Goal: Task Accomplishment & Management: Manage account settings

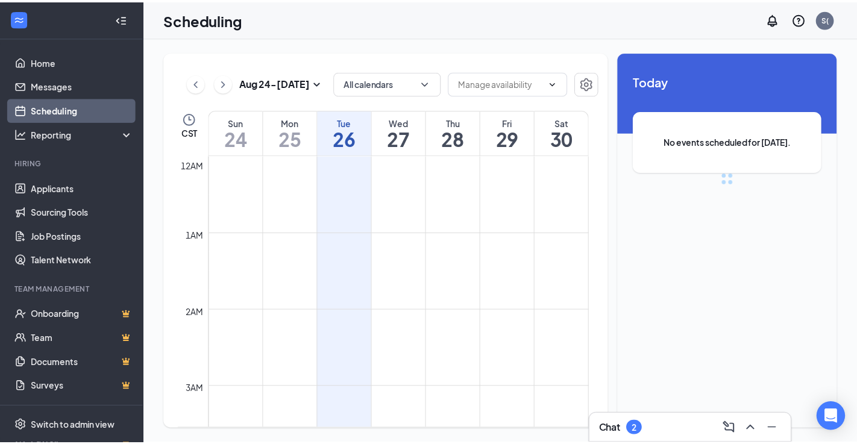
scroll to position [593, 0]
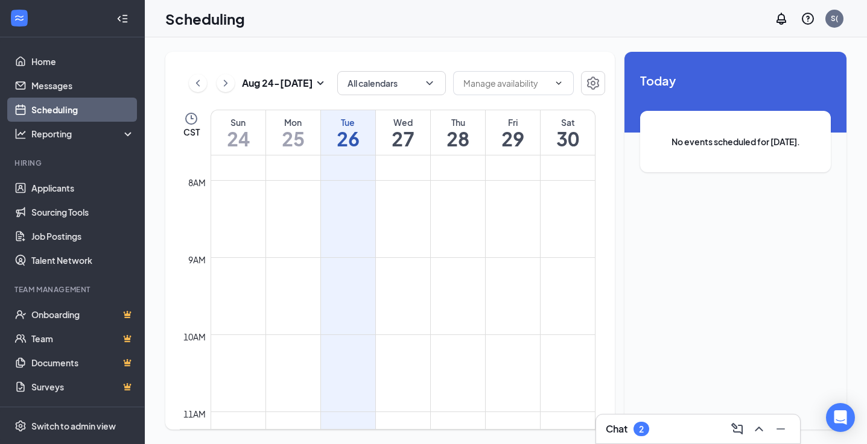
click at [654, 427] on div "Chat 2" at bounding box center [697, 429] width 185 height 19
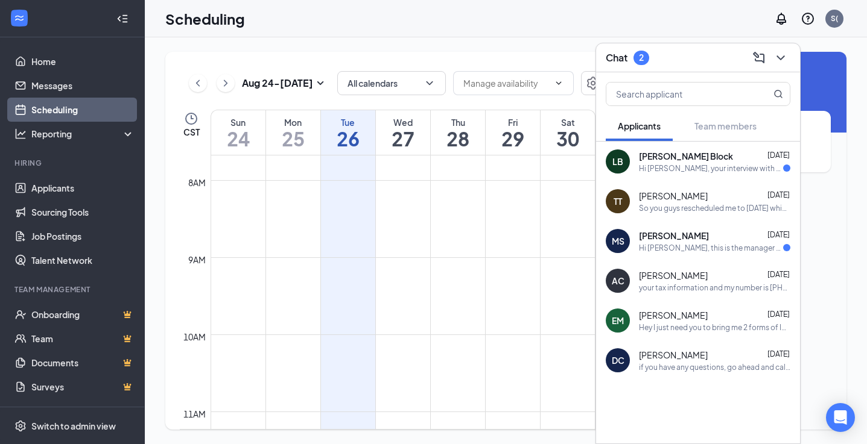
click at [666, 178] on div "[PERSON_NAME] Block [DATE] Hi [PERSON_NAME], your interview with Burger King is…" at bounding box center [698, 162] width 204 height 40
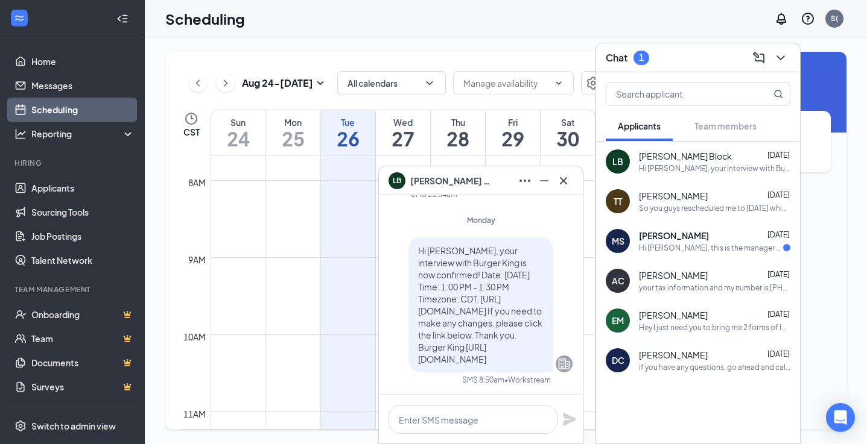
click at [681, 247] on div "Hi [PERSON_NAME], this is the manager at Burger King Your interview with us for…" at bounding box center [711, 248] width 144 height 10
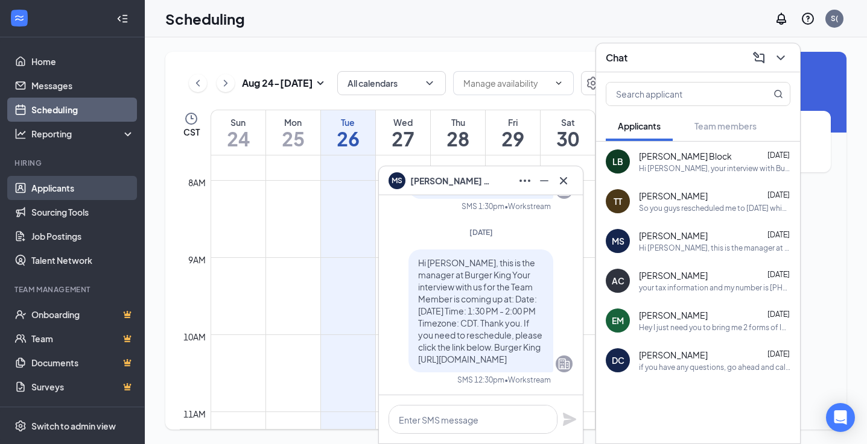
click at [59, 187] on link "Applicants" at bounding box center [82, 188] width 103 height 24
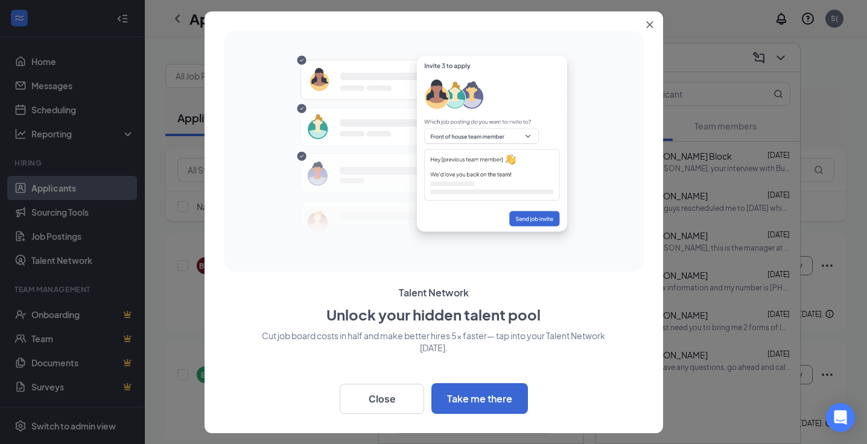
click at [648, 19] on button "Close" at bounding box center [652, 22] width 22 height 22
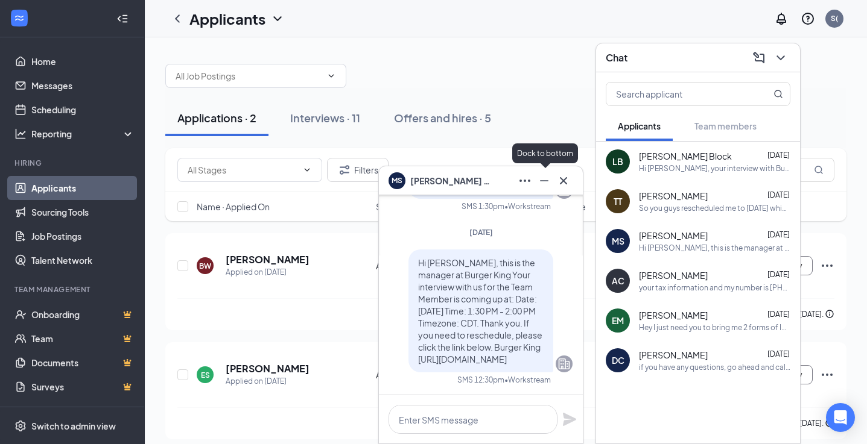
click at [547, 180] on icon "Minimize" at bounding box center [544, 180] width 8 height 1
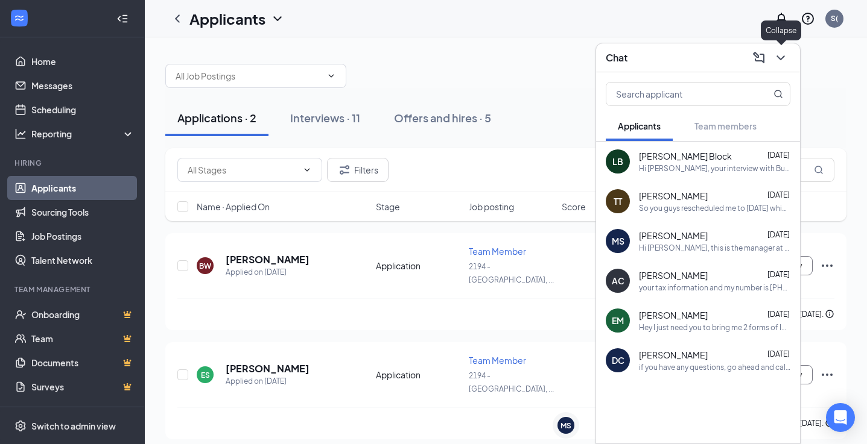
click at [777, 59] on icon "ChevronDown" at bounding box center [780, 58] width 14 height 14
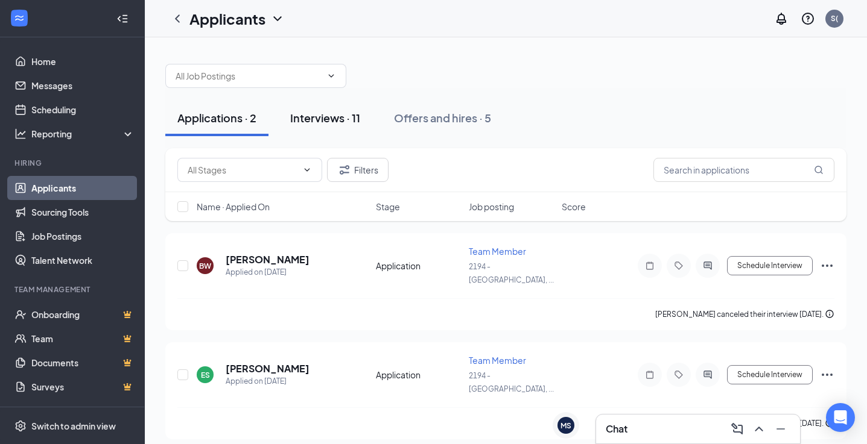
click at [356, 118] on div "Interviews · 11" at bounding box center [325, 117] width 70 height 15
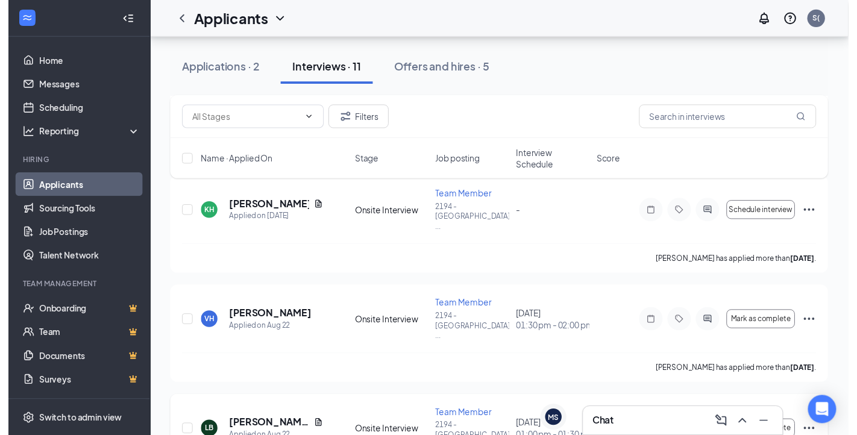
scroll to position [181, 0]
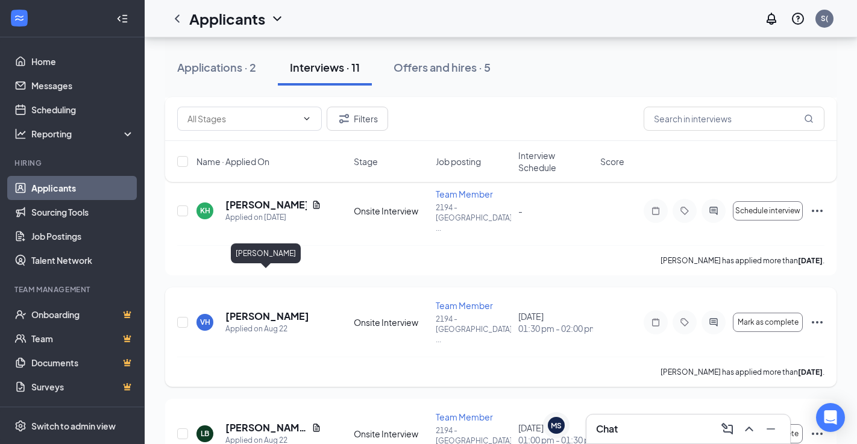
click at [255, 310] on h5 "[PERSON_NAME]" at bounding box center [268, 316] width 84 height 13
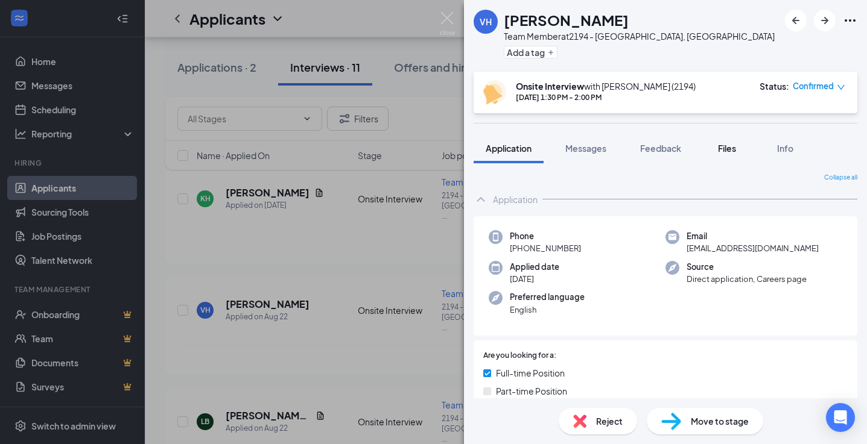
click at [736, 145] on span "Files" at bounding box center [727, 148] width 18 height 11
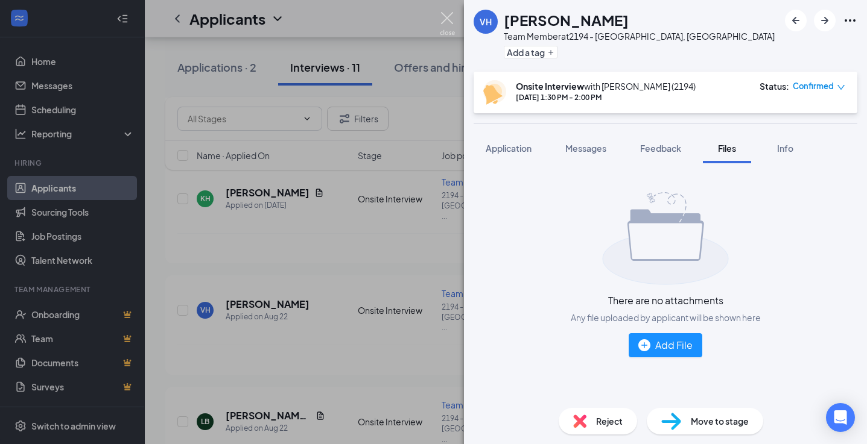
click at [452, 19] on img at bounding box center [447, 24] width 15 height 24
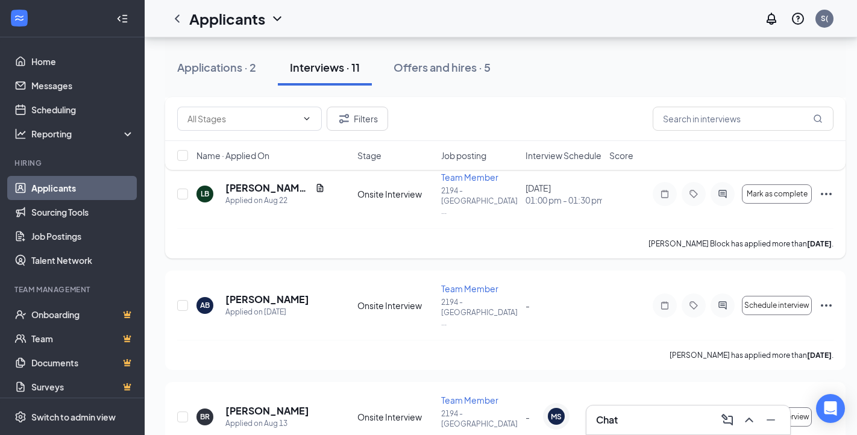
scroll to position [422, 0]
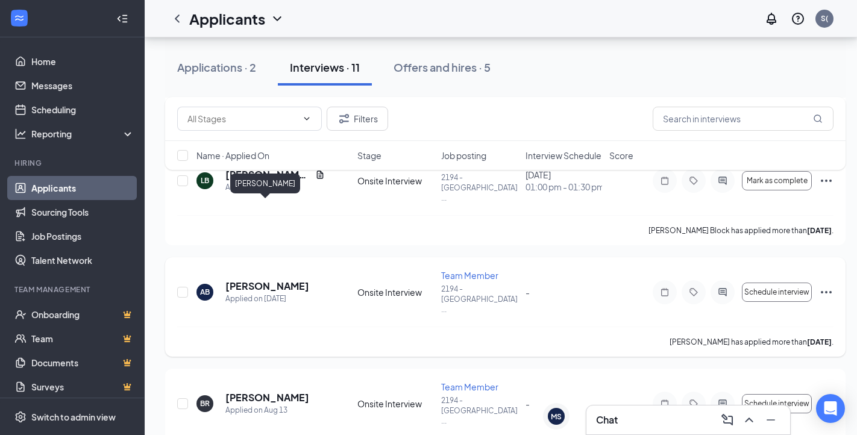
click at [280, 280] on h5 "[PERSON_NAME]" at bounding box center [268, 286] width 84 height 13
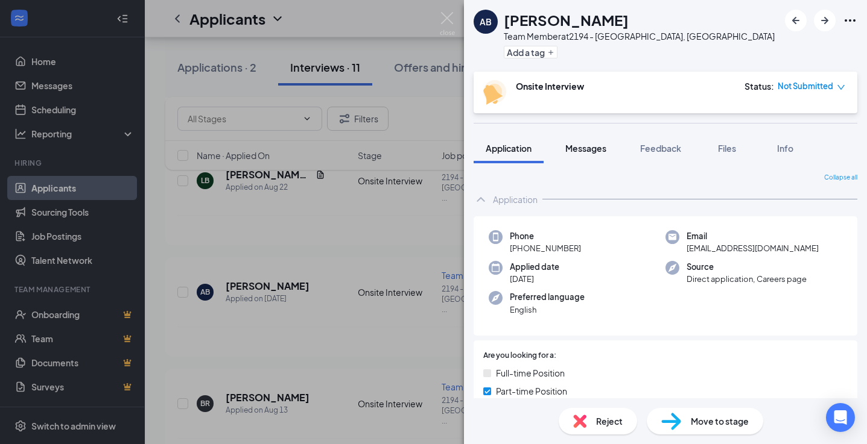
click at [595, 147] on span "Messages" at bounding box center [585, 148] width 41 height 11
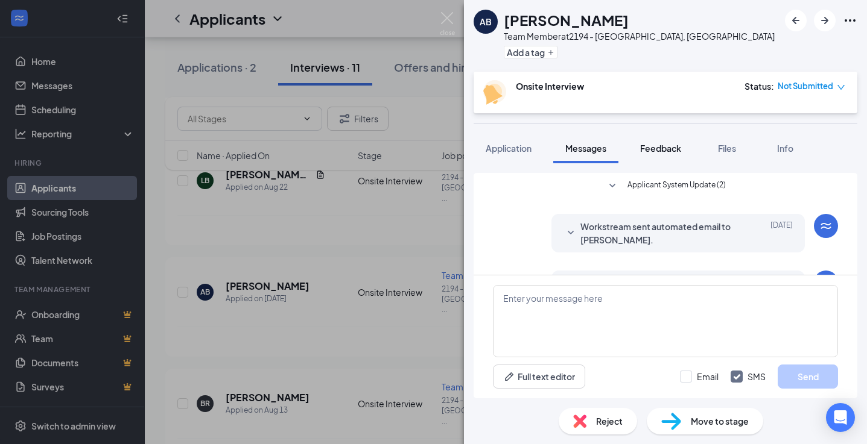
click at [656, 151] on span "Feedback" at bounding box center [660, 148] width 41 height 11
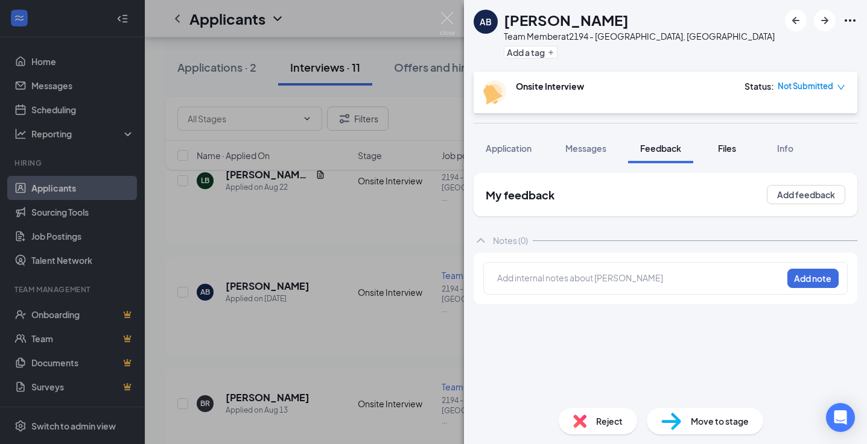
click at [724, 148] on span "Files" at bounding box center [727, 148] width 18 height 11
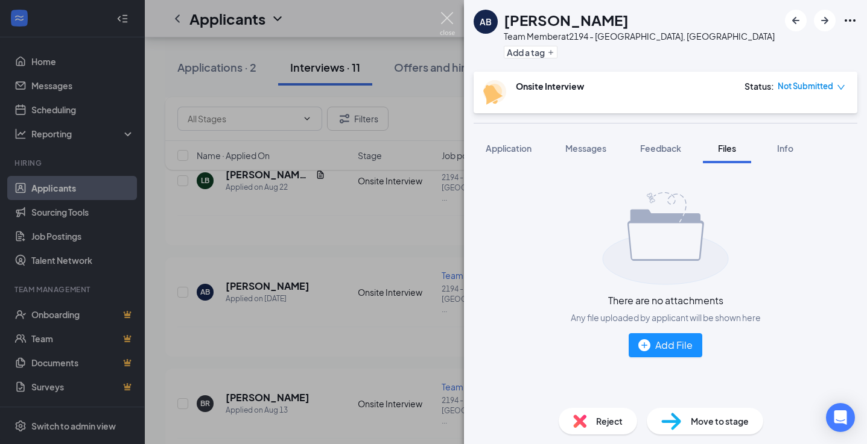
click at [441, 21] on img at bounding box center [447, 24] width 15 height 24
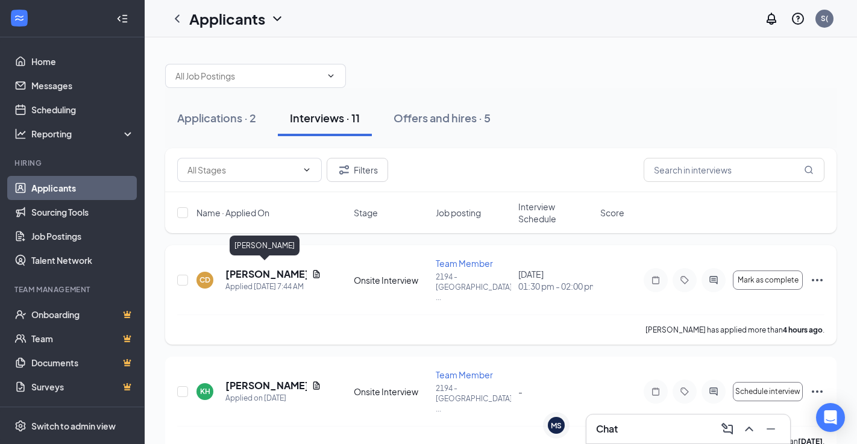
click at [267, 274] on h5 "[PERSON_NAME]" at bounding box center [266, 274] width 81 height 13
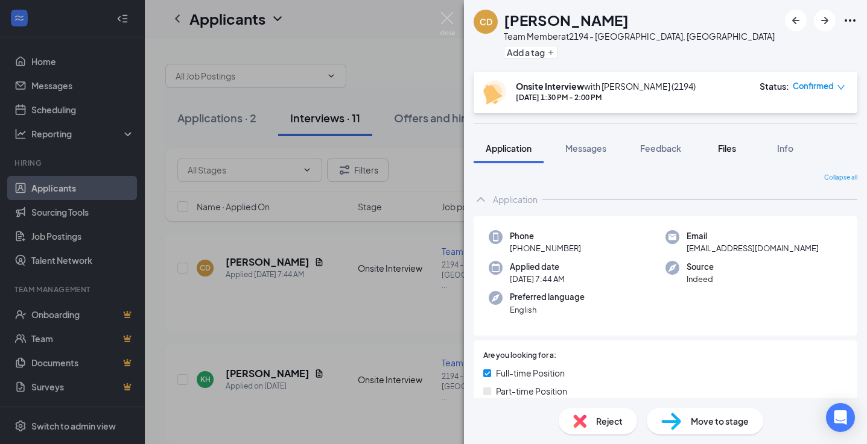
click at [729, 151] on span "Files" at bounding box center [727, 148] width 18 height 11
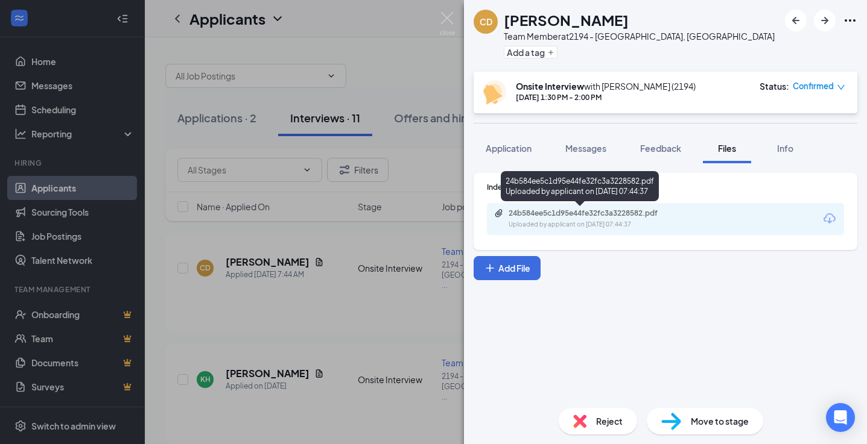
click at [594, 229] on div "Uploaded by applicant on [DATE] 07:44:37" at bounding box center [598, 225] width 181 height 10
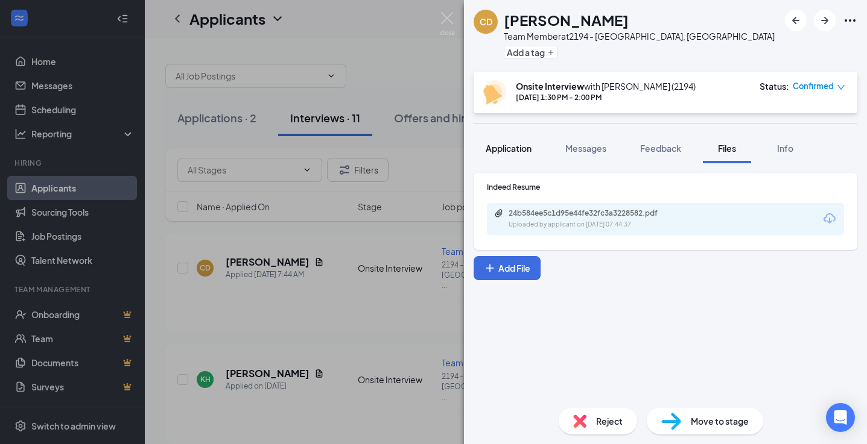
drag, startPoint x: 498, startPoint y: 146, endPoint x: 489, endPoint y: 135, distance: 14.1
click at [498, 146] on span "Application" at bounding box center [508, 148] width 46 height 11
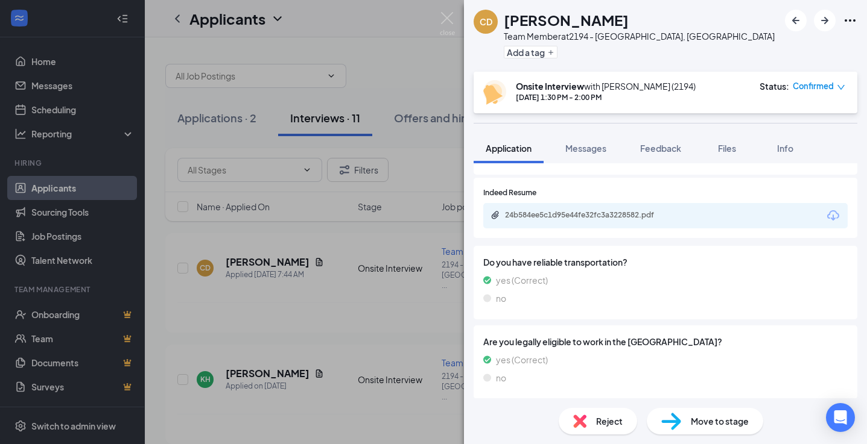
scroll to position [508, 0]
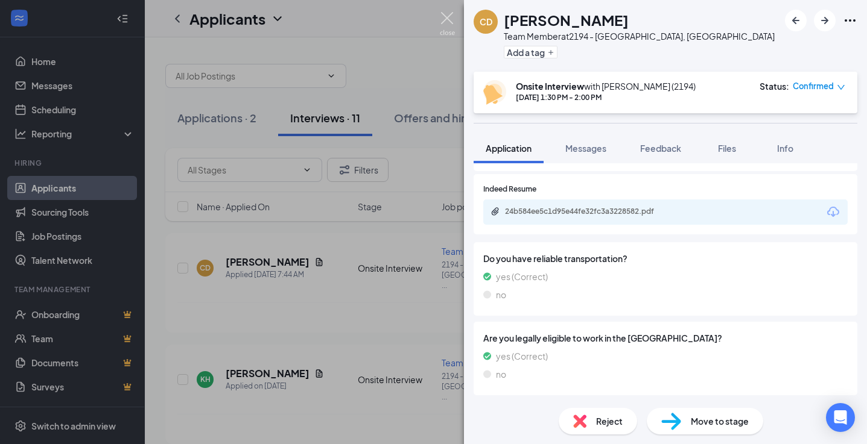
click at [445, 19] on img at bounding box center [447, 24] width 15 height 24
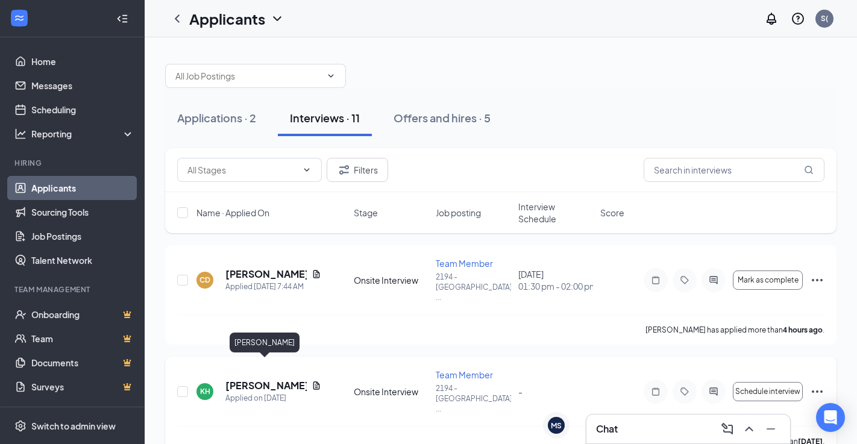
click at [264, 379] on h5 "[PERSON_NAME]" at bounding box center [266, 385] width 81 height 13
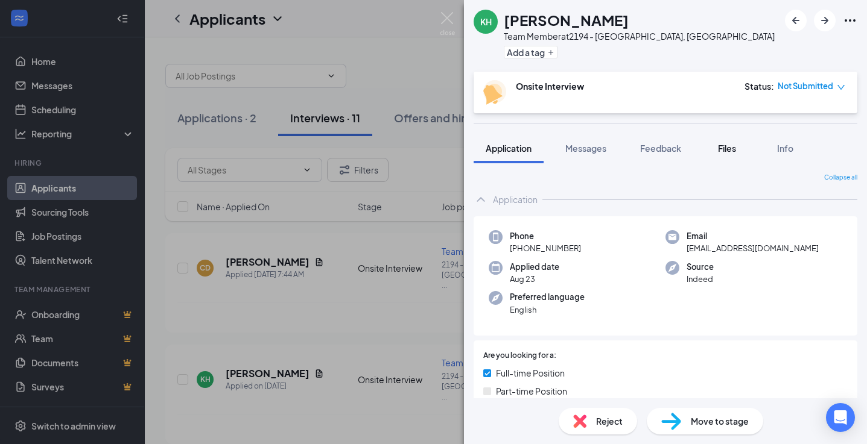
click at [727, 149] on span "Files" at bounding box center [727, 148] width 18 height 11
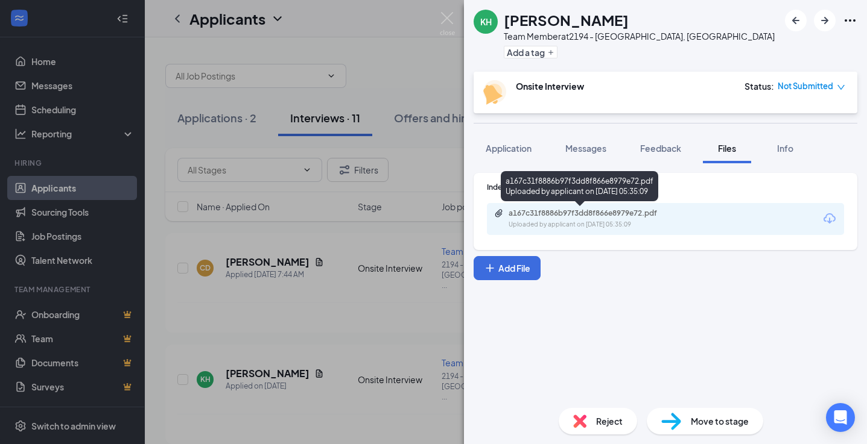
click at [604, 224] on div "Uploaded by applicant on [DATE] 05:35:09" at bounding box center [598, 225] width 181 height 10
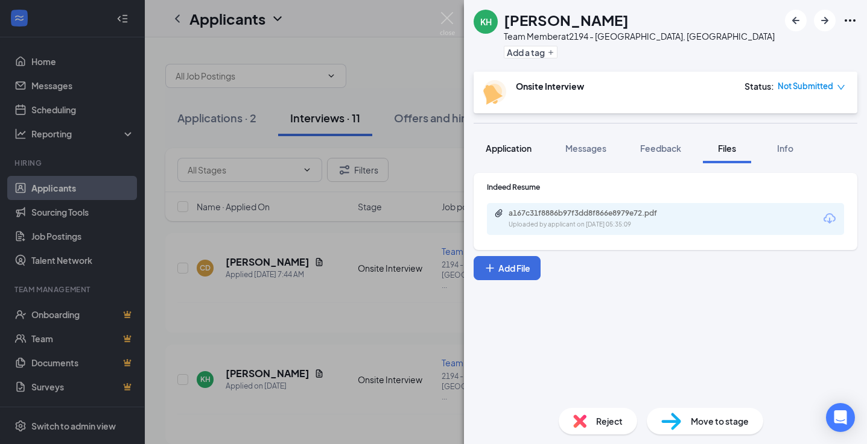
click at [526, 150] on span "Application" at bounding box center [508, 148] width 46 height 11
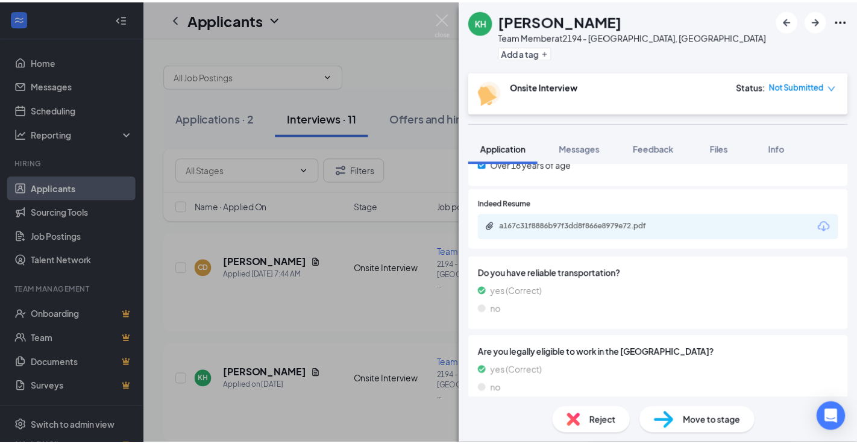
scroll to position [508, 0]
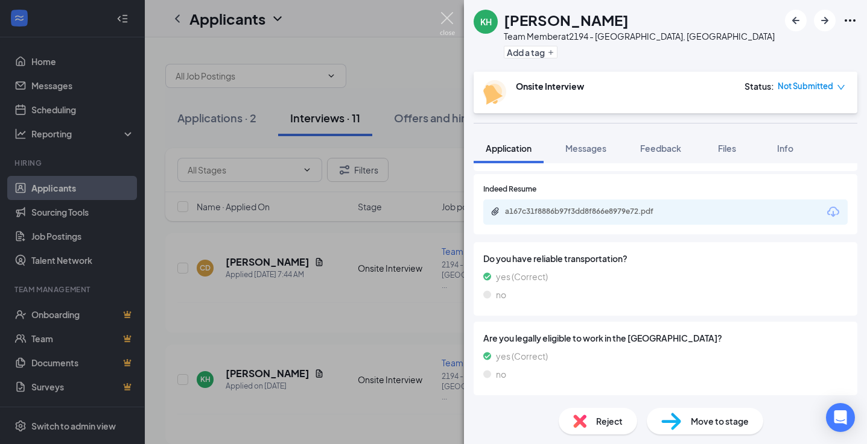
click at [452, 17] on img at bounding box center [447, 24] width 15 height 24
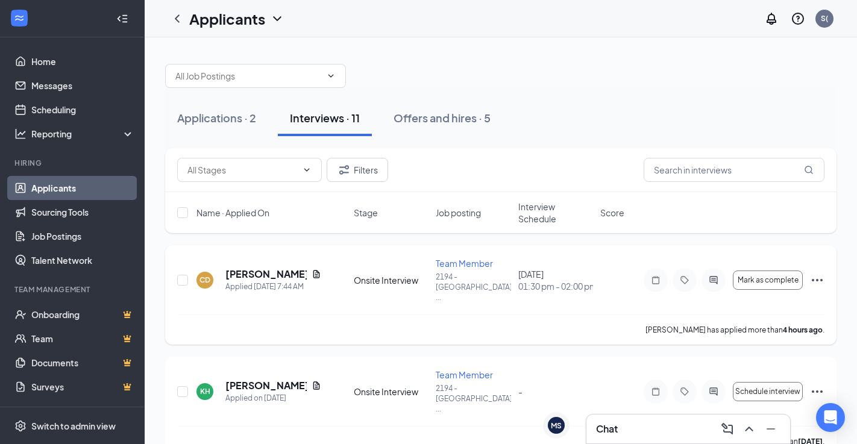
click at [318, 278] on div "CD [PERSON_NAME] Applied [DATE] 7:44 AM" at bounding box center [272, 280] width 150 height 25
